Goal: Information Seeking & Learning: Learn about a topic

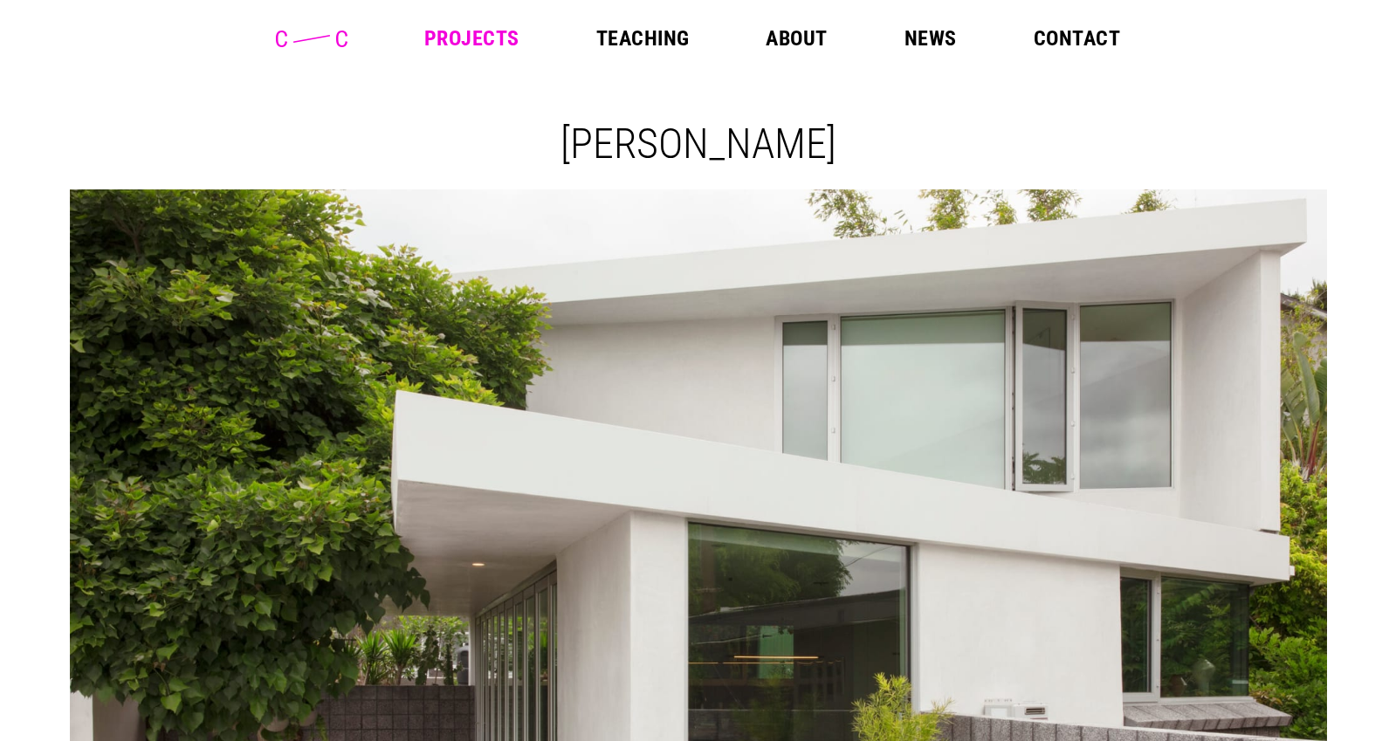
click at [494, 40] on link "Projects" at bounding box center [471, 38] width 95 height 21
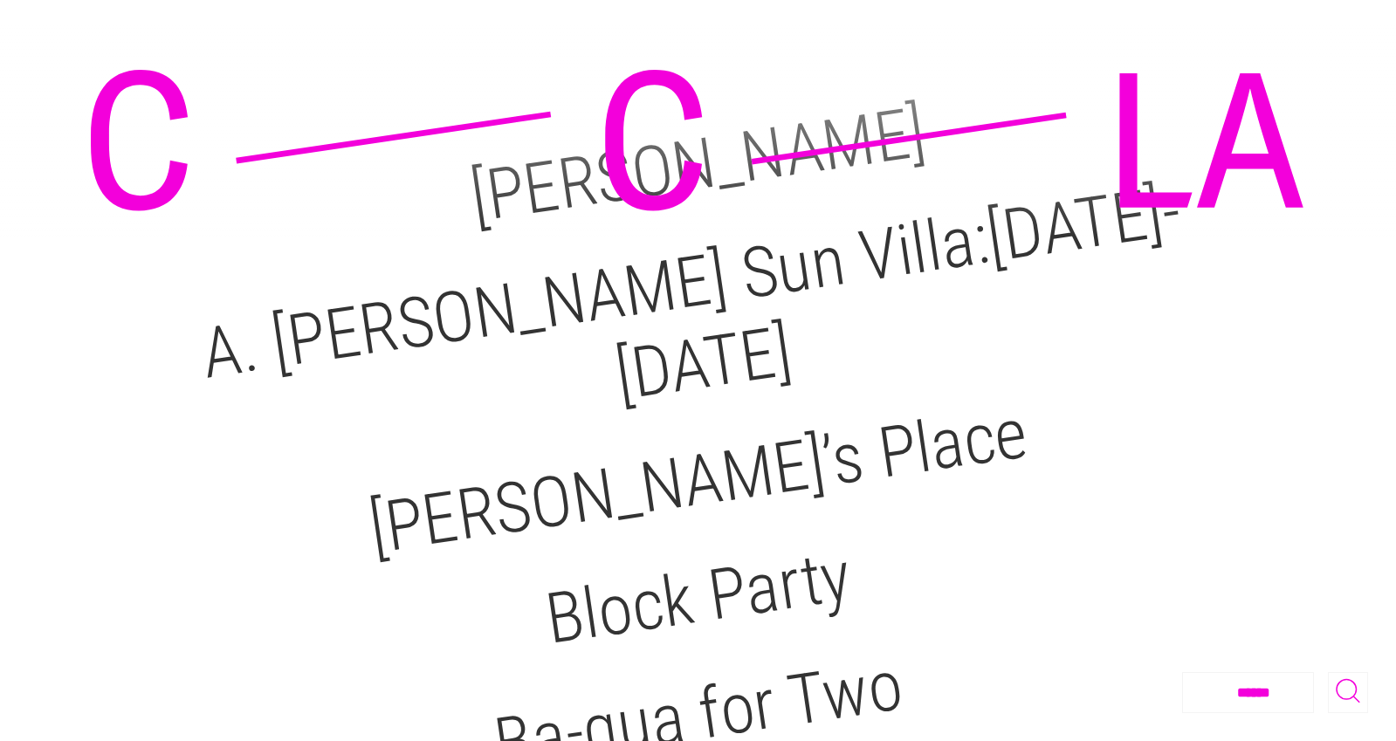
scroll to position [175, 0]
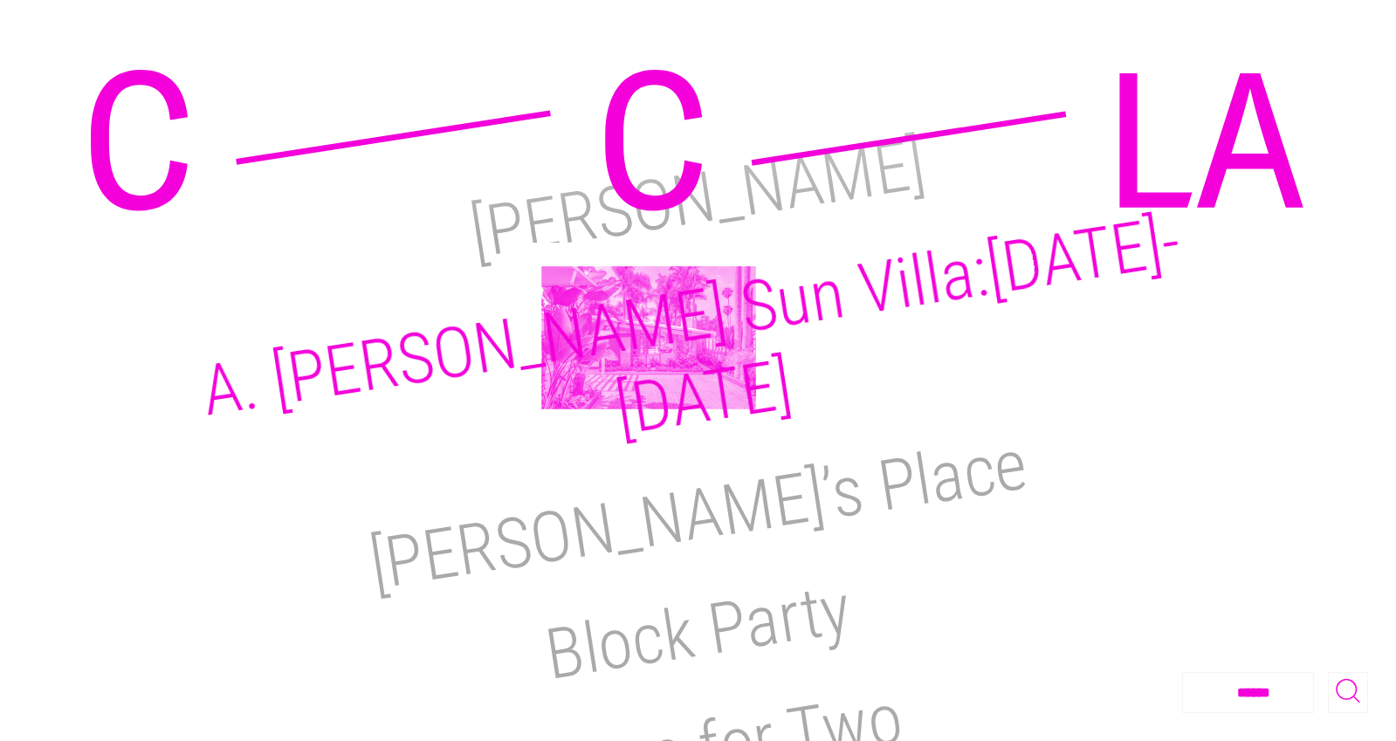
click at [652, 328] on h2 "A. [PERSON_NAME] Sun Villa:[DATE]-[DATE]" at bounding box center [691, 326] width 989 height 251
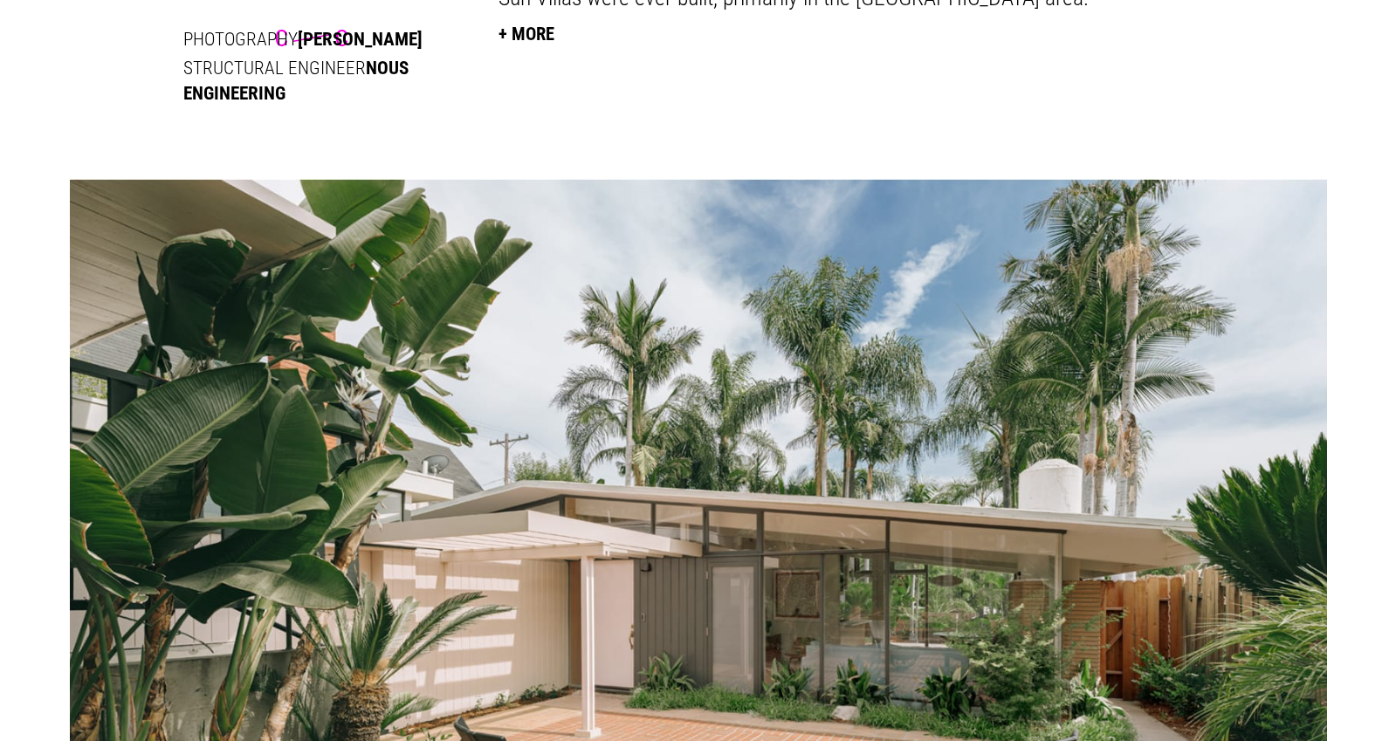
scroll to position [1152, 0]
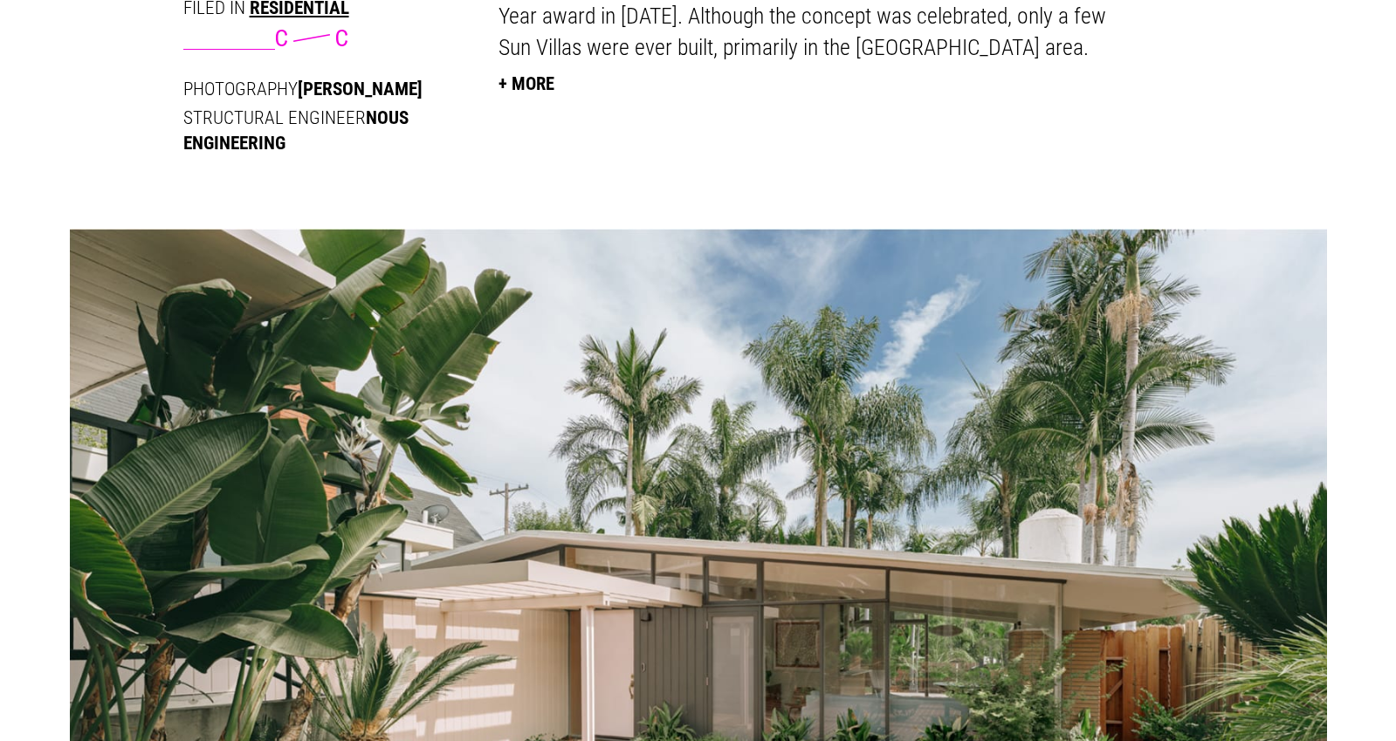
click at [526, 88] on button "+ More" at bounding box center [526, 83] width 56 height 38
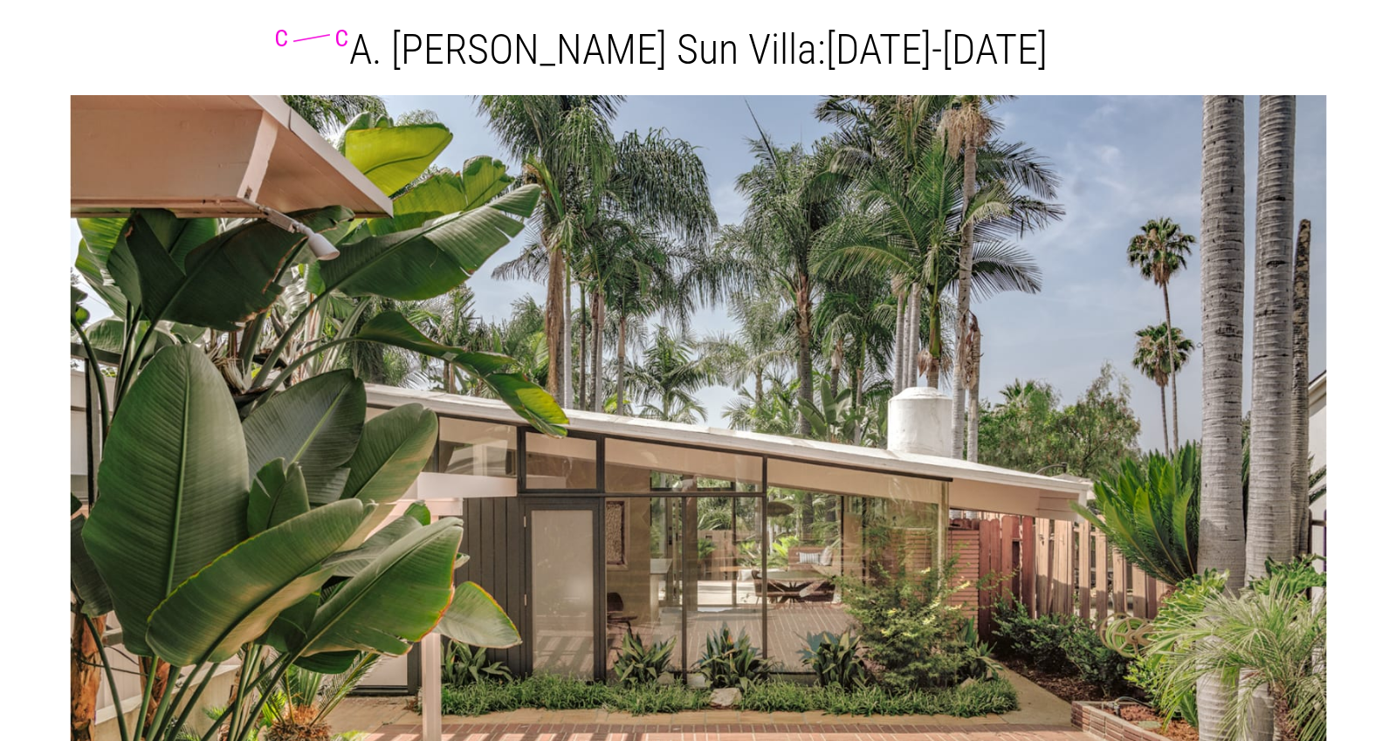
scroll to position [0, 0]
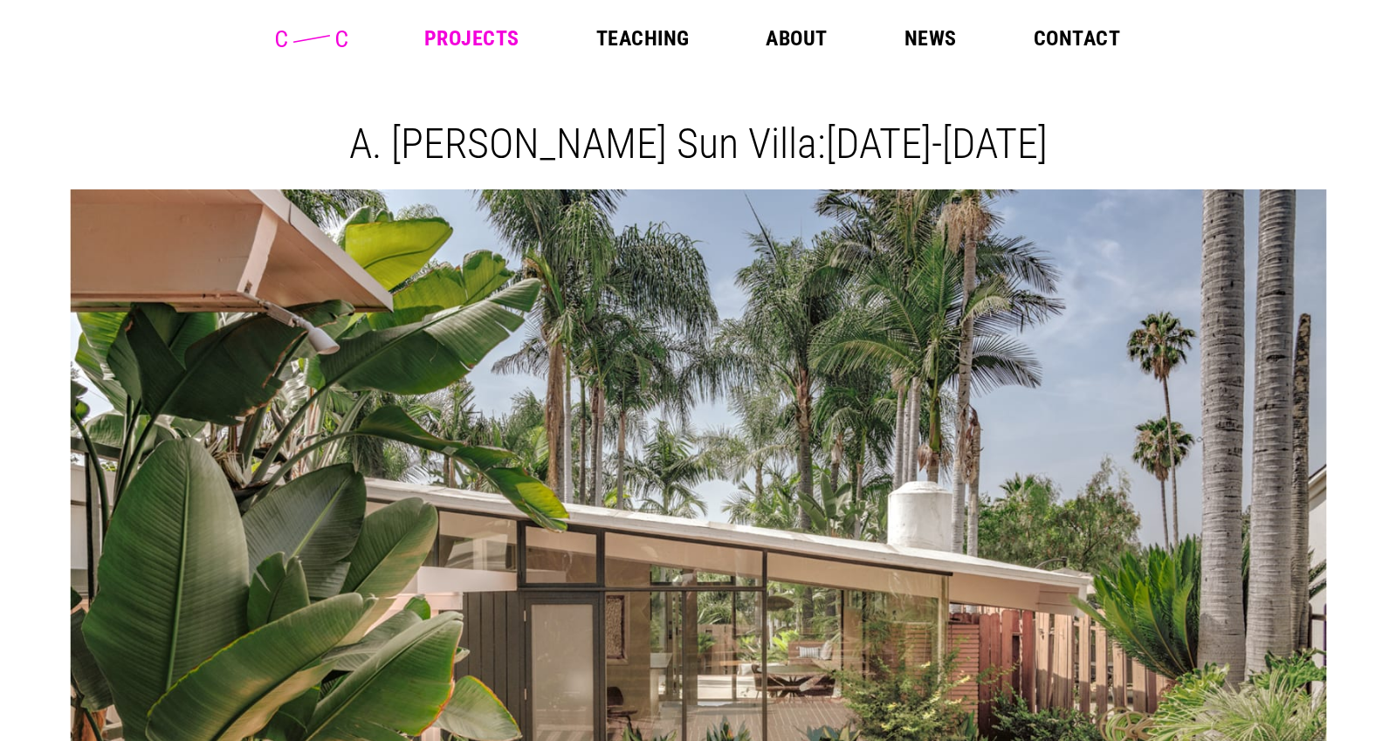
click at [472, 45] on link "Projects" at bounding box center [471, 38] width 95 height 21
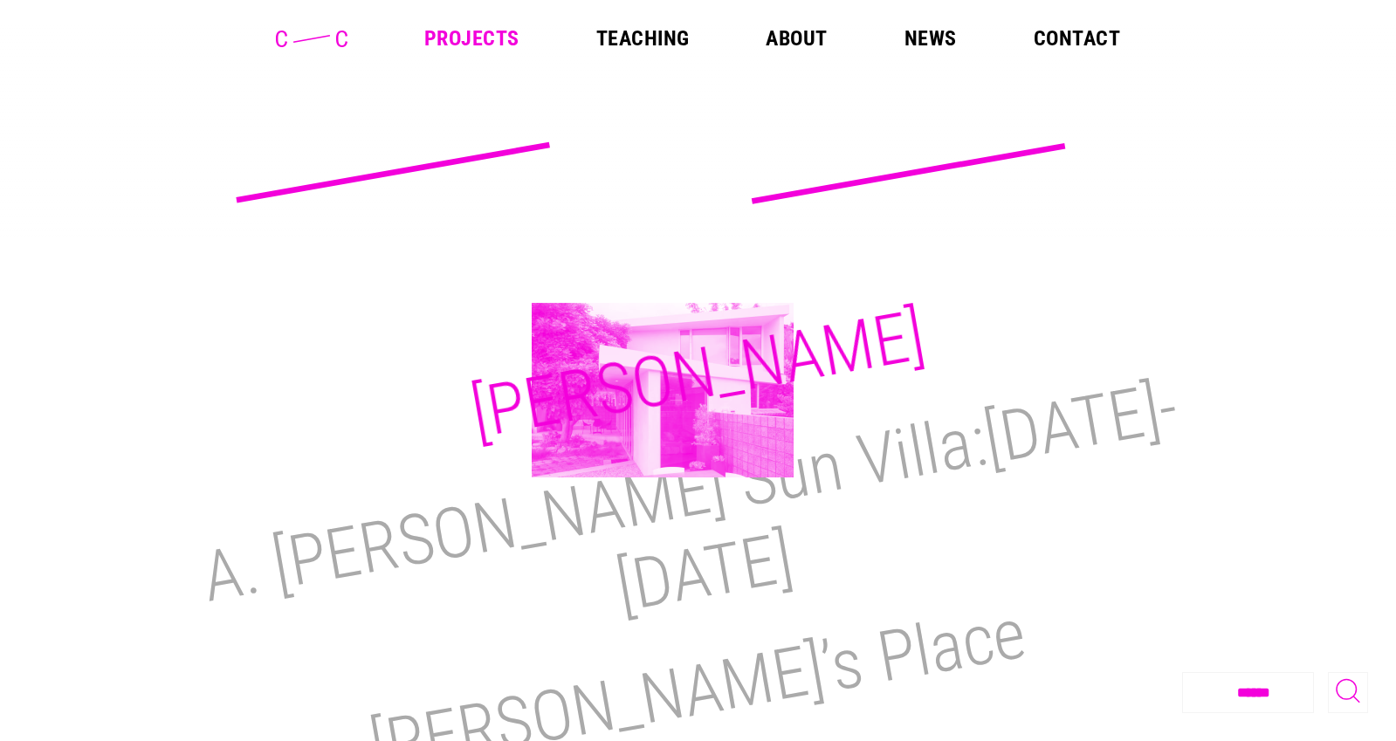
click at [662, 390] on h2 "M.H. Lair" at bounding box center [697, 374] width 465 height 161
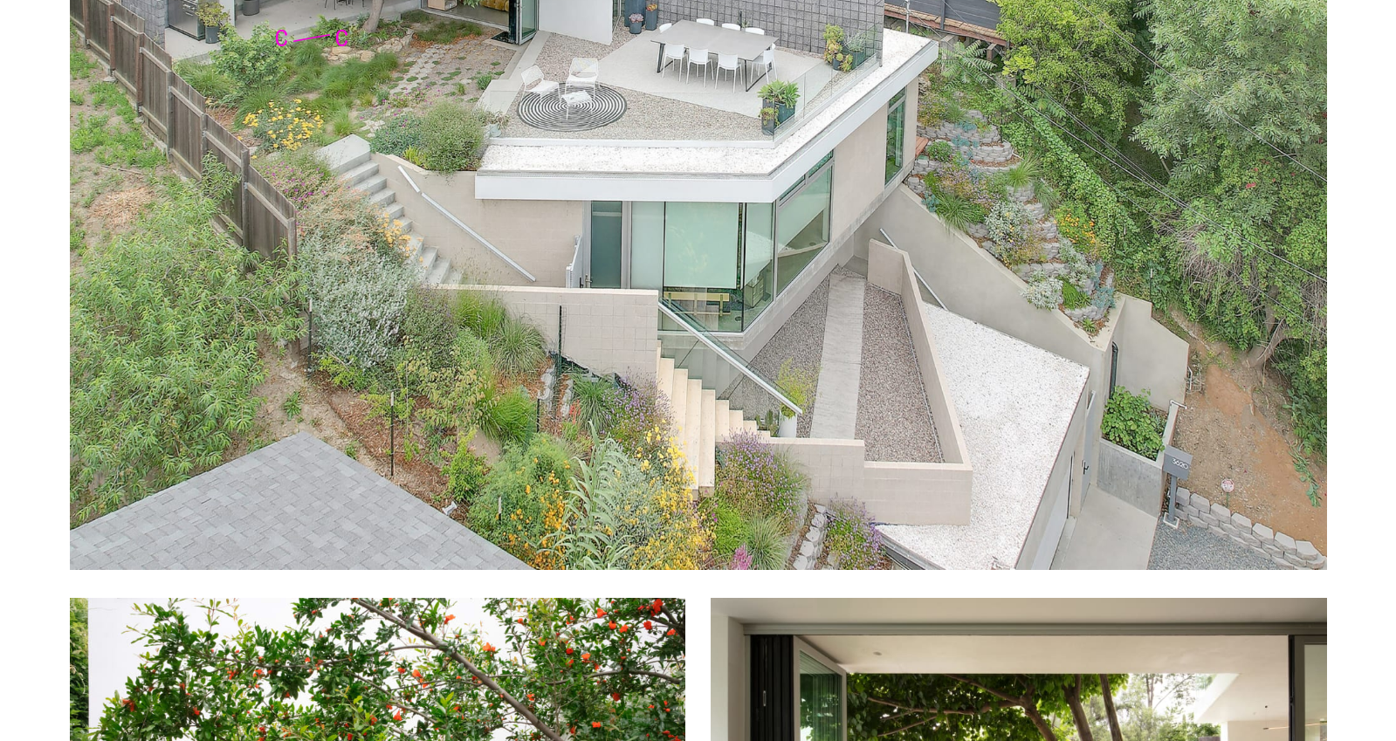
scroll to position [1952, 0]
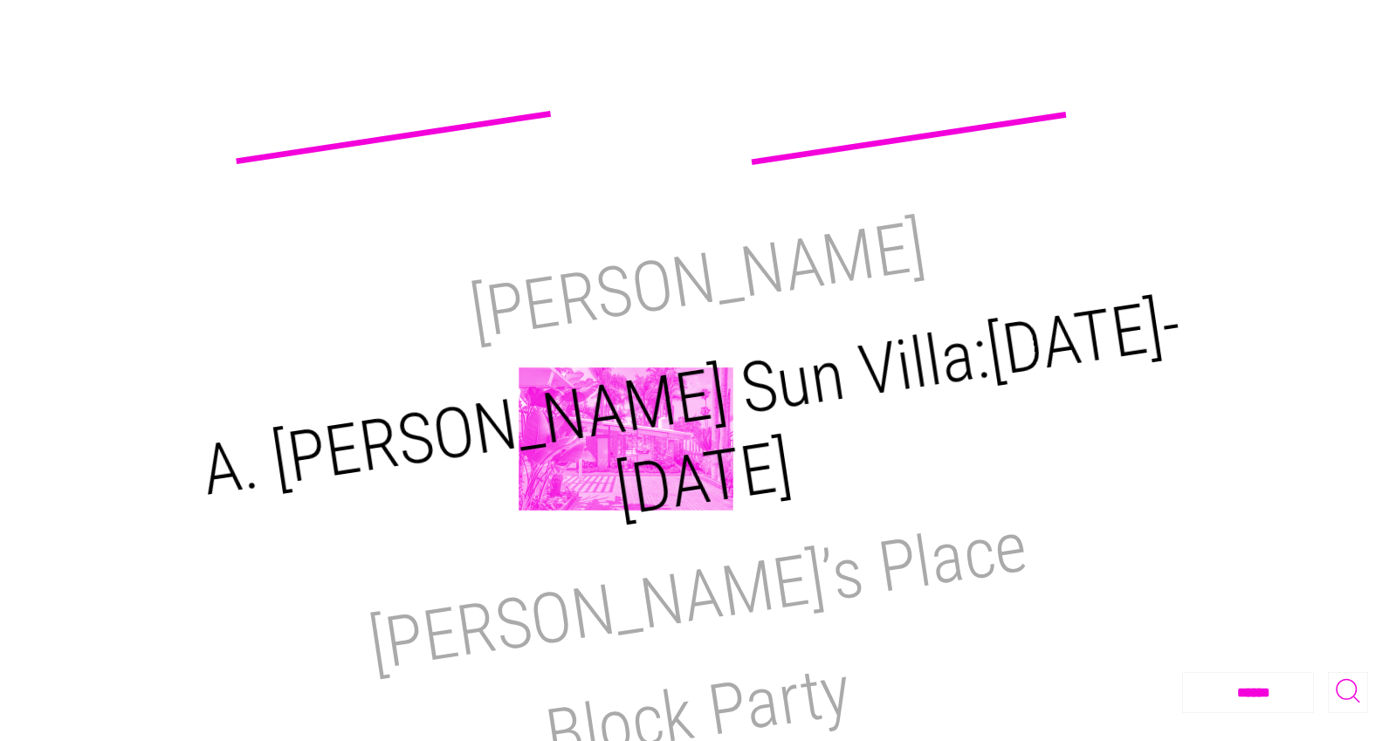
scroll to position [180, 0]
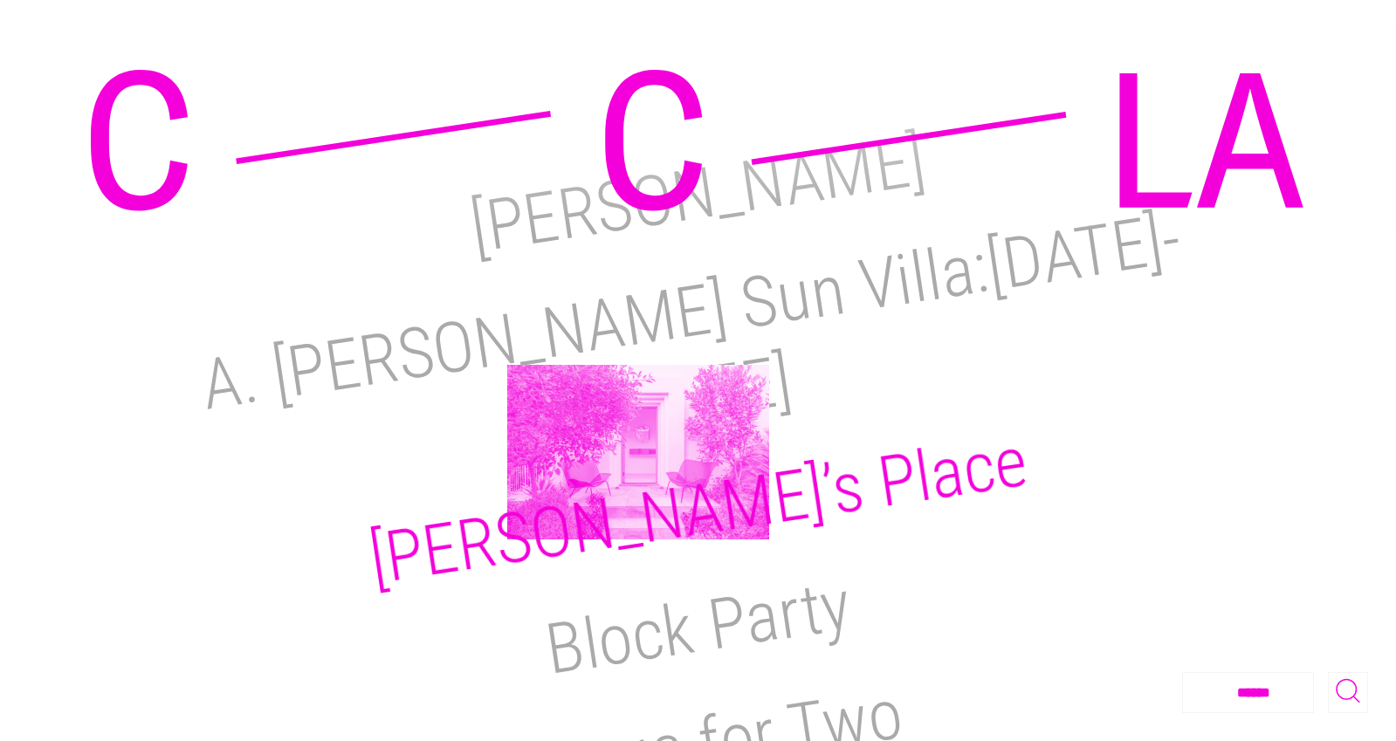
click at [638, 449] on h2 "Reimi’s Place" at bounding box center [698, 511] width 669 height 181
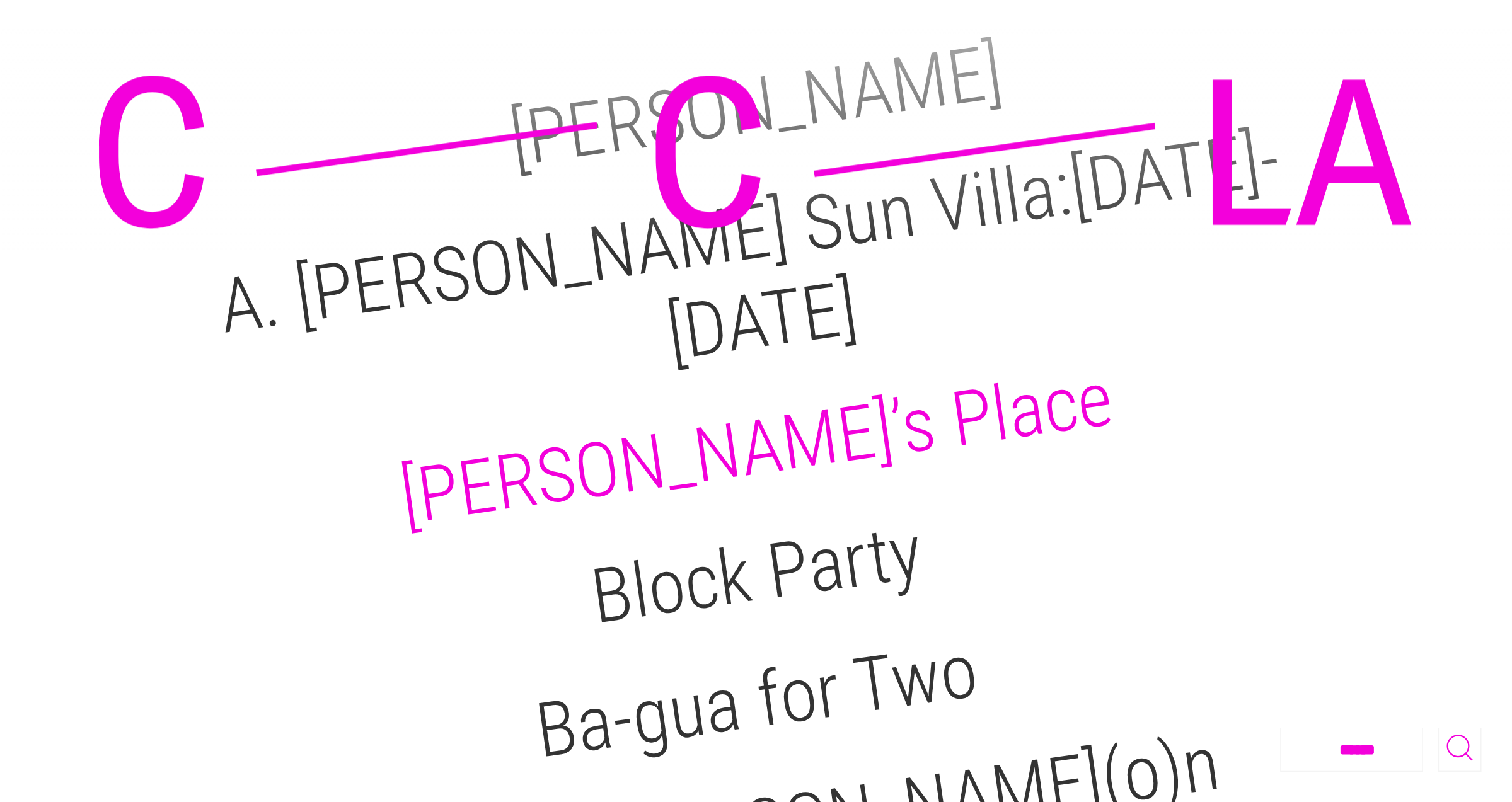
scroll to position [197, 0]
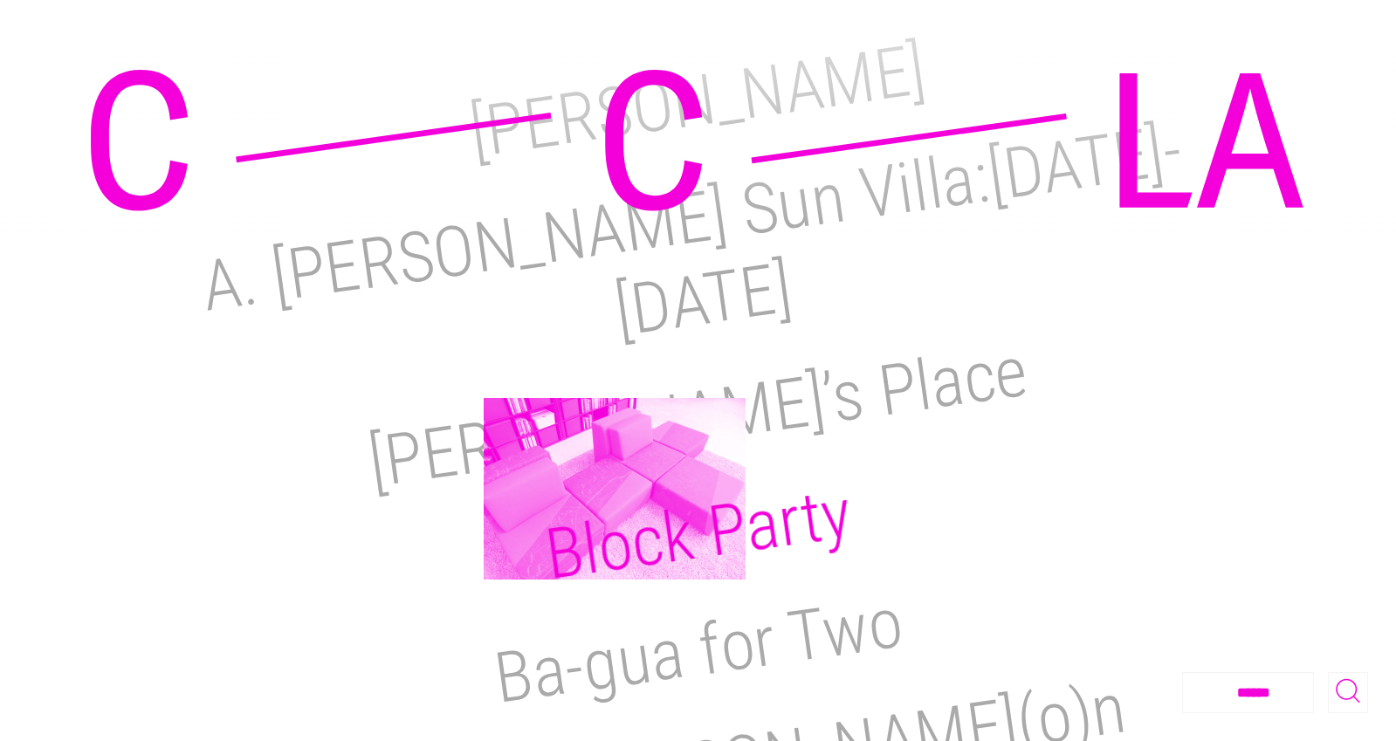
click at [615, 489] on h2 "Block Party" at bounding box center [697, 534] width 315 height 124
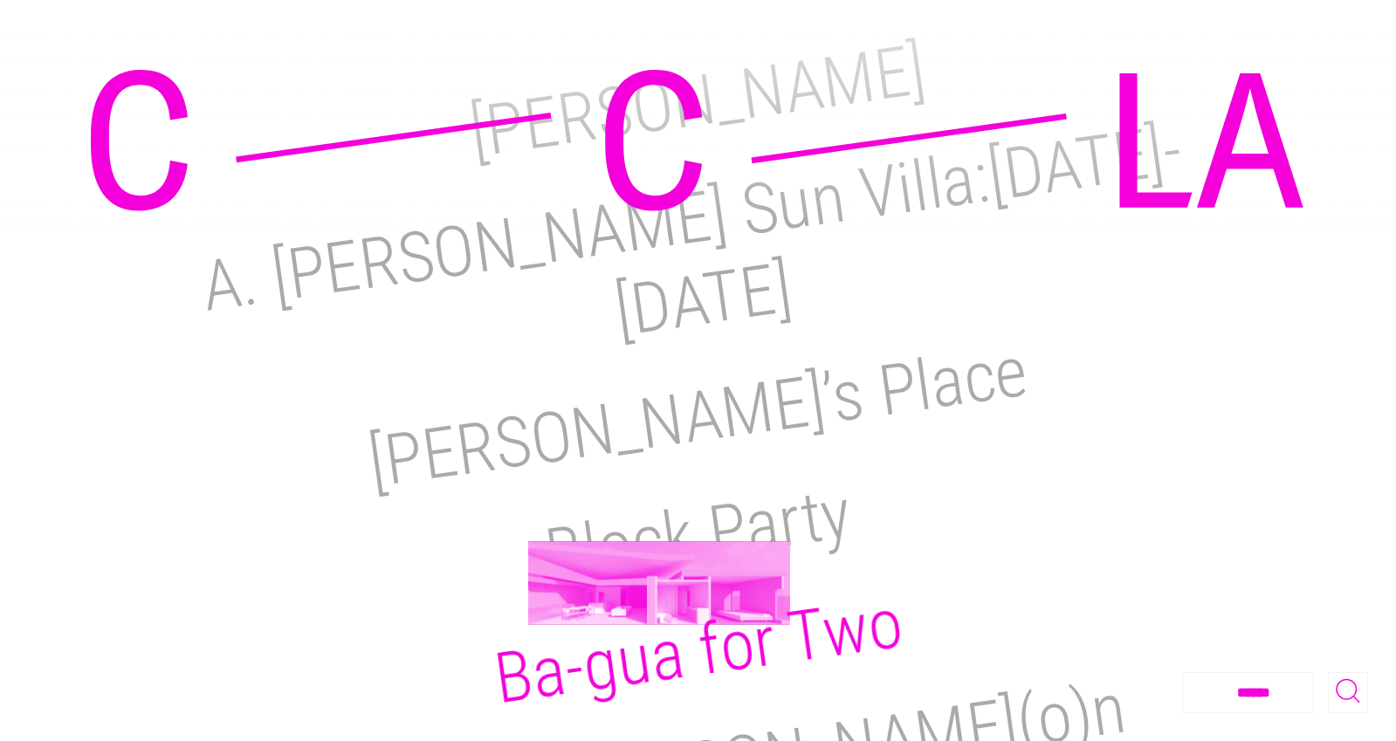
click at [659, 583] on h2 "Ba-gua for Two" at bounding box center [698, 651] width 418 height 138
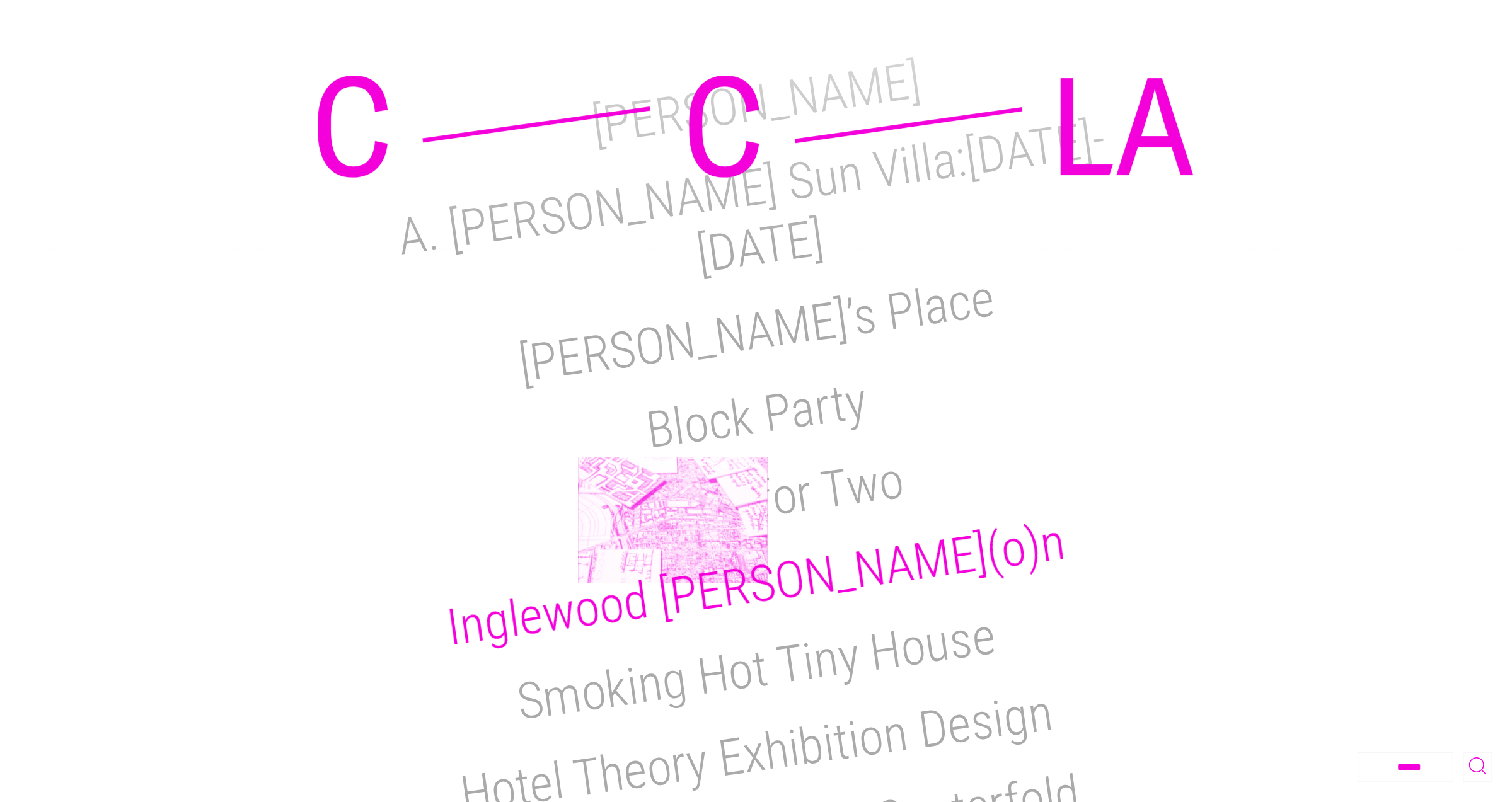
click at [672, 520] on h2 "Inglewood [PERSON_NAME](o)n" at bounding box center [756, 585] width 625 height 146
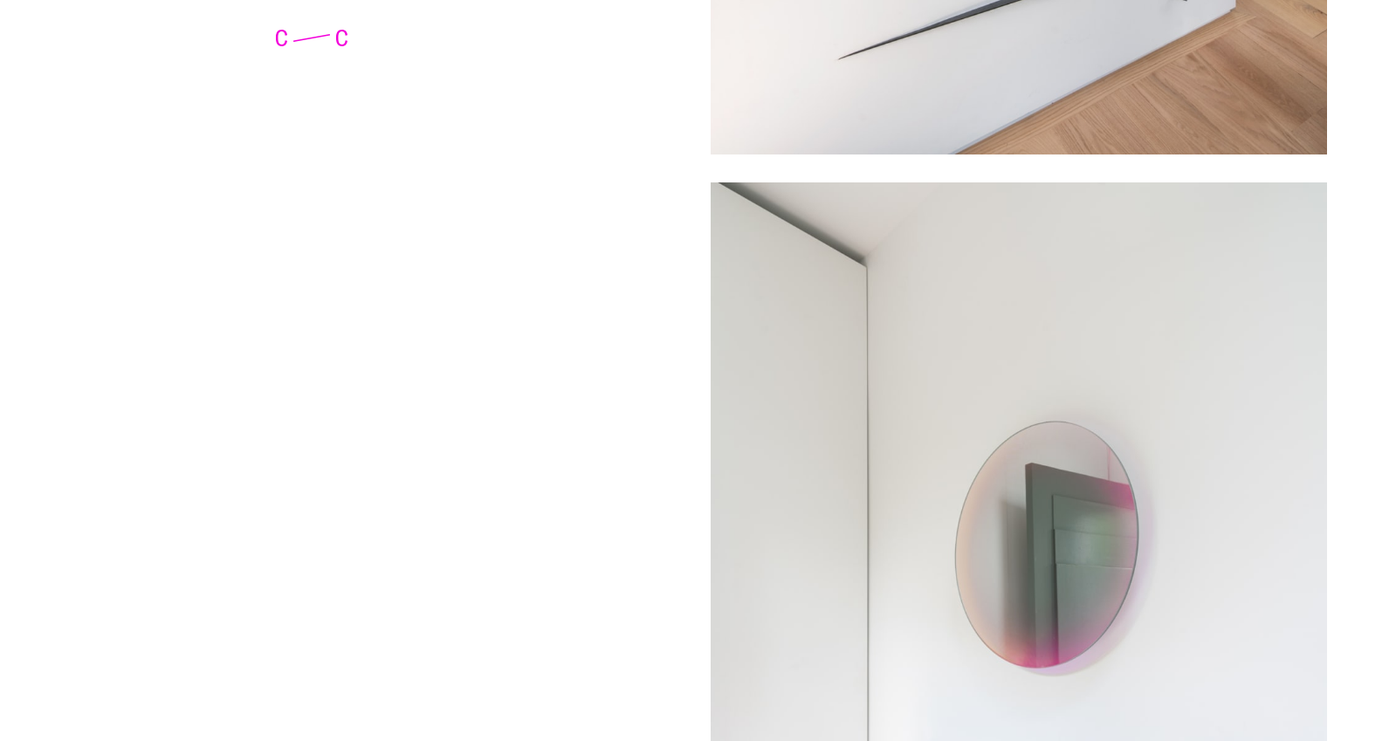
scroll to position [10090, 0]
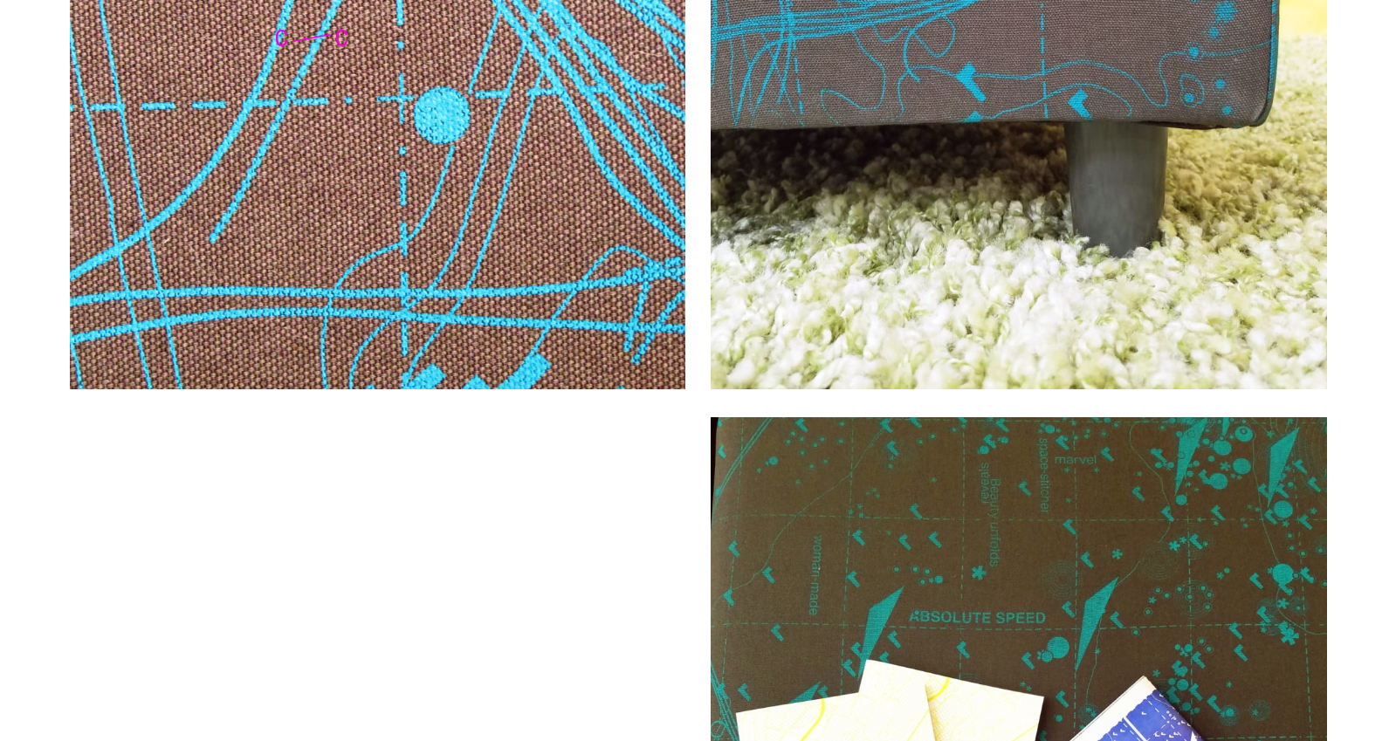
scroll to position [3849, 0]
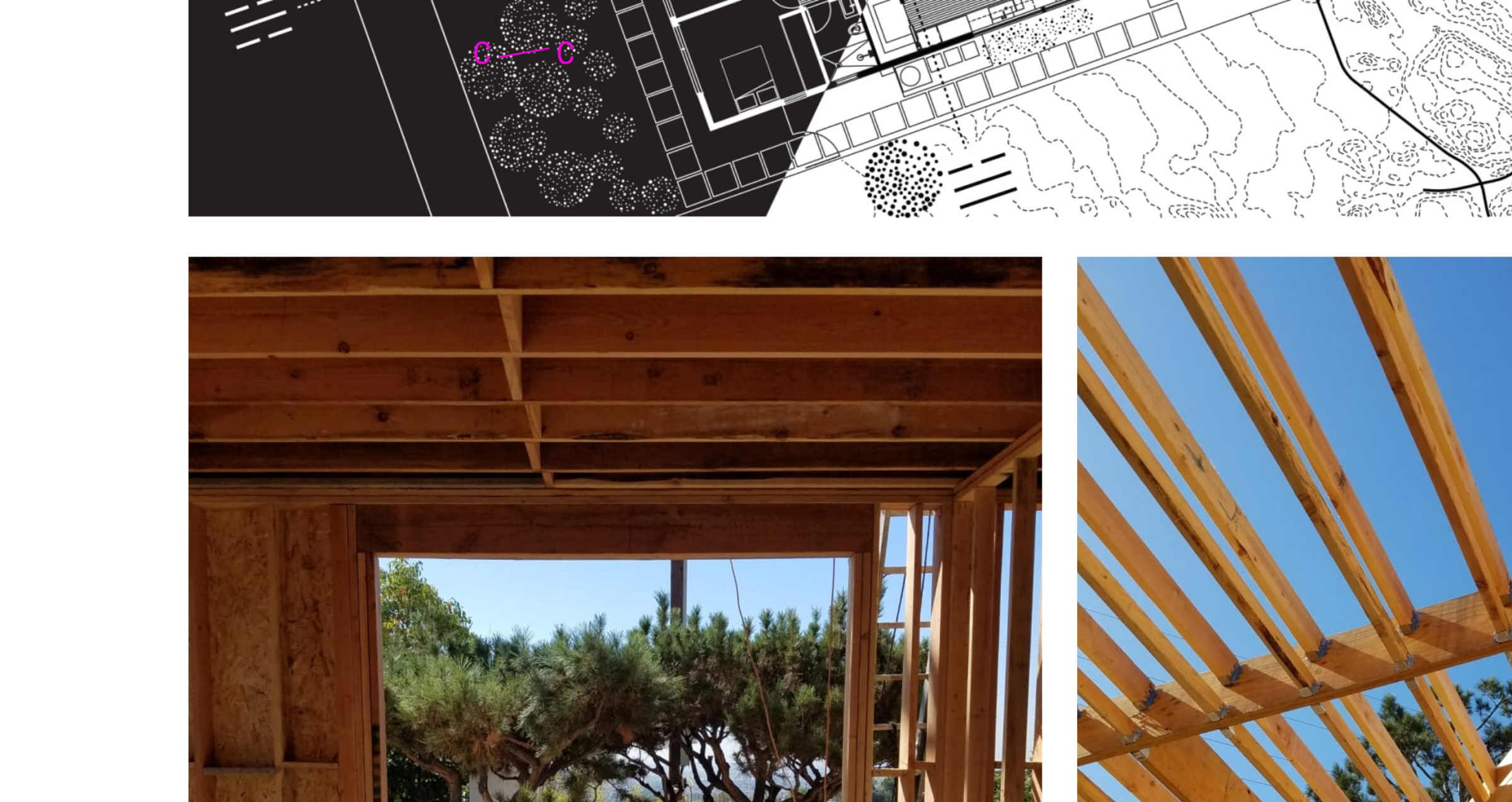
scroll to position [1983, 0]
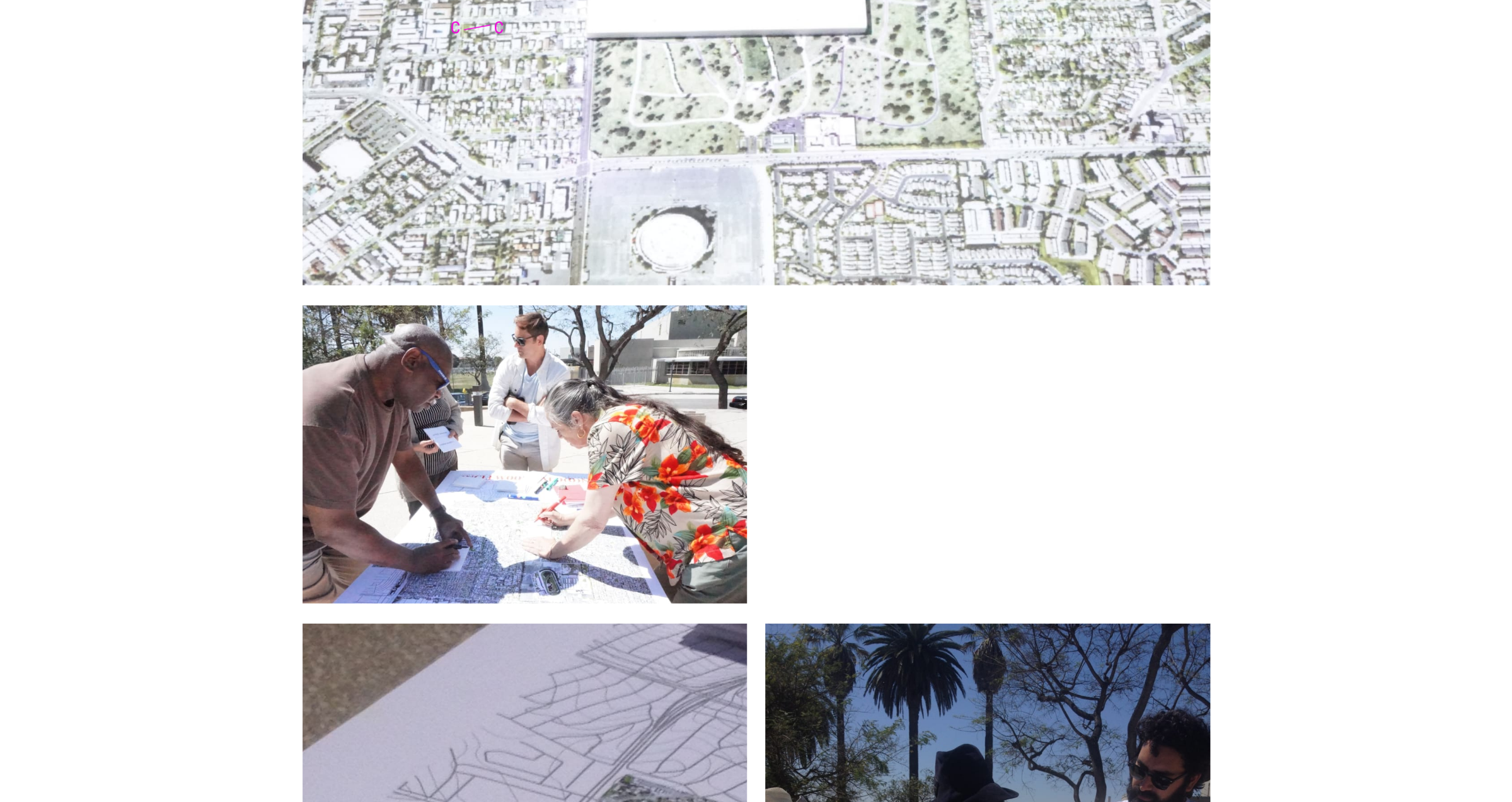
scroll to position [2275, 0]
